Goal: Transaction & Acquisition: Book appointment/travel/reservation

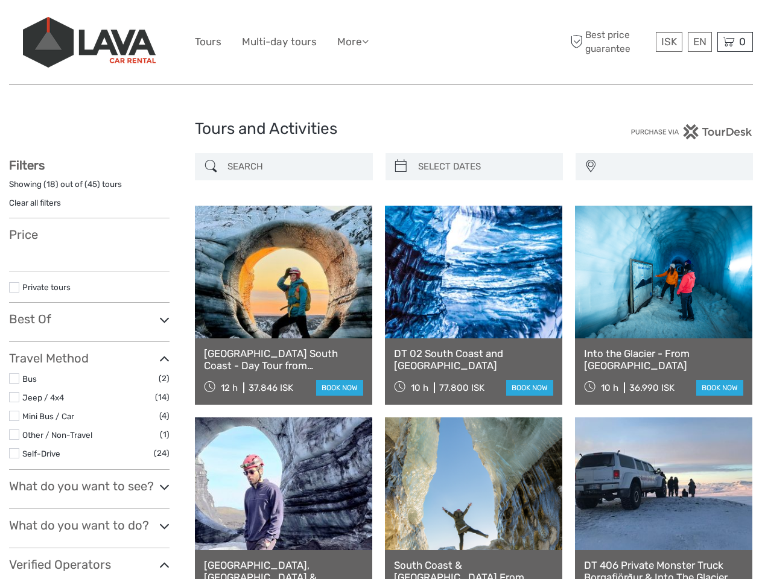
select select
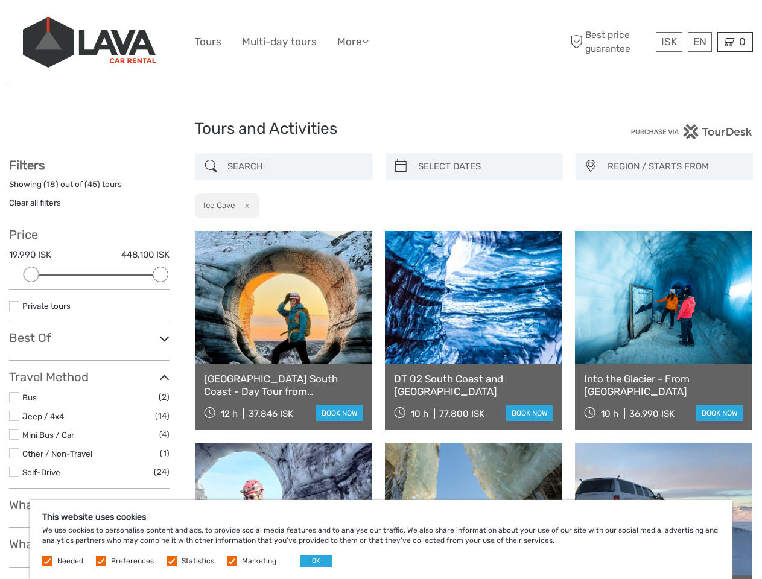
click at [380, 42] on ul "Tours Multi-day tours More Food & drink Travel Articles Back to [GEOGRAPHIC_DAT…" at bounding box center [291, 41] width 192 height 17
click at [354, 42] on link "More" at bounding box center [352, 41] width 31 height 17
click at [368, 41] on icon at bounding box center [365, 41] width 7 height 10
click at [668, 42] on span "ISK" at bounding box center [669, 42] width 16 height 12
click at [699, 42] on div "EN English Español Deutsch" at bounding box center [699, 42] width 24 height 20
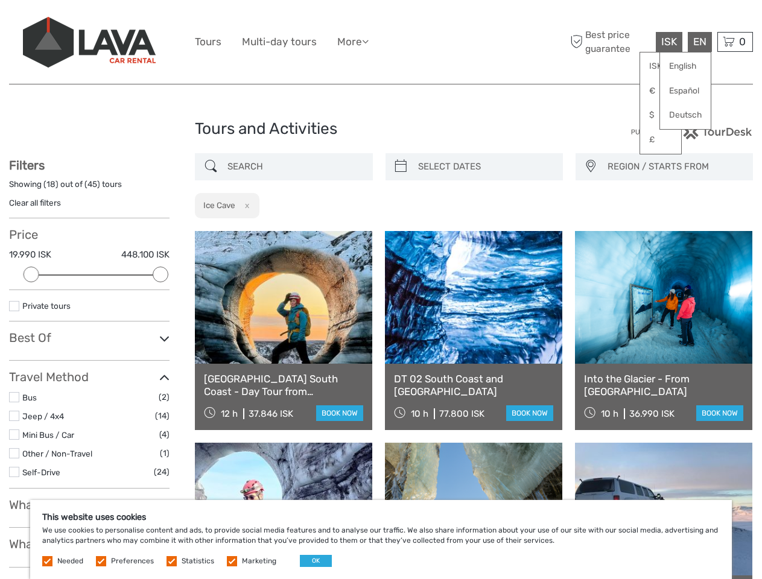
click at [734, 42] on div "0 Items Total 0 ISK Checkout The shopping cart is empty." at bounding box center [735, 42] width 36 height 20
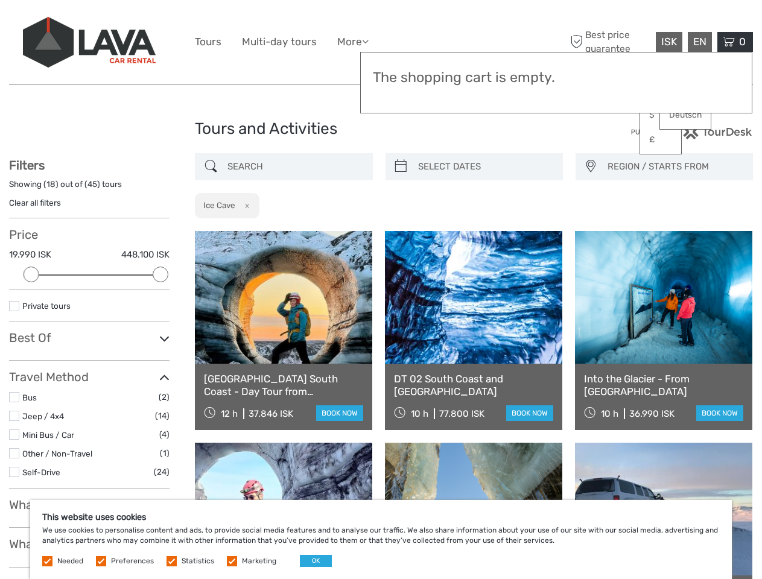
click at [31, 274] on div at bounding box center [32, 275] width 16 height 16
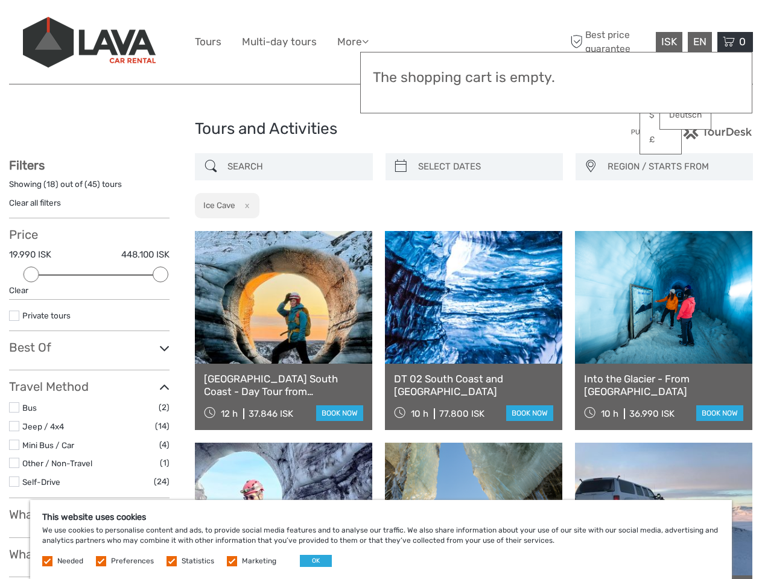
scroll to position [47, 0]
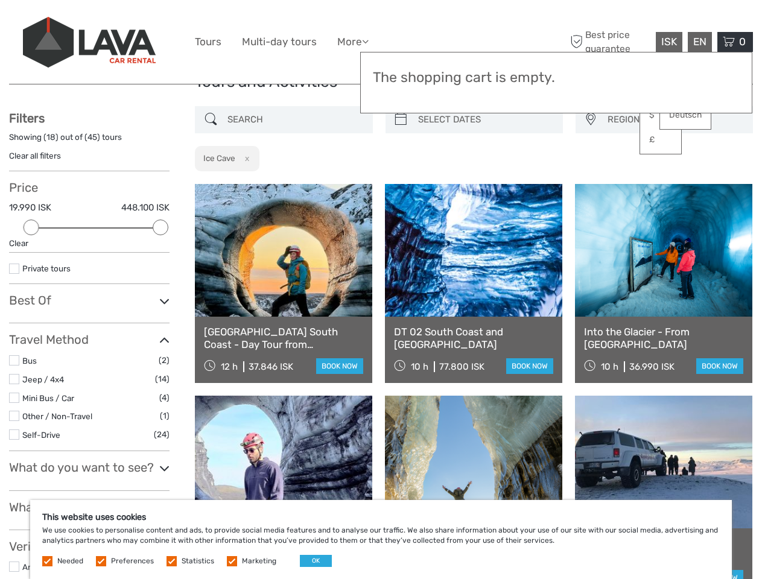
click at [160, 274] on div "Filters Showing ( 18 ) out of ( 45 ) tours Clear all filters Price 19.990 ISK 4…" at bounding box center [89, 473] width 160 height 724
click at [400, 184] on link at bounding box center [473, 250] width 177 height 133
click at [484, 184] on link at bounding box center [473, 250] width 177 height 133
